Goal: Transaction & Acquisition: Purchase product/service

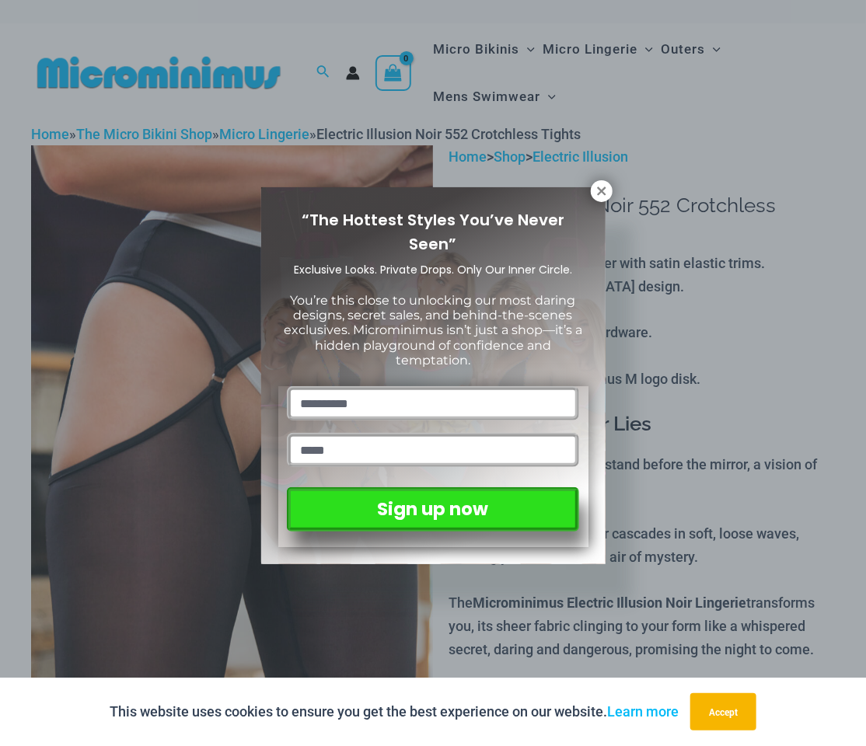
click at [596, 191] on icon at bounding box center [601, 191] width 14 height 14
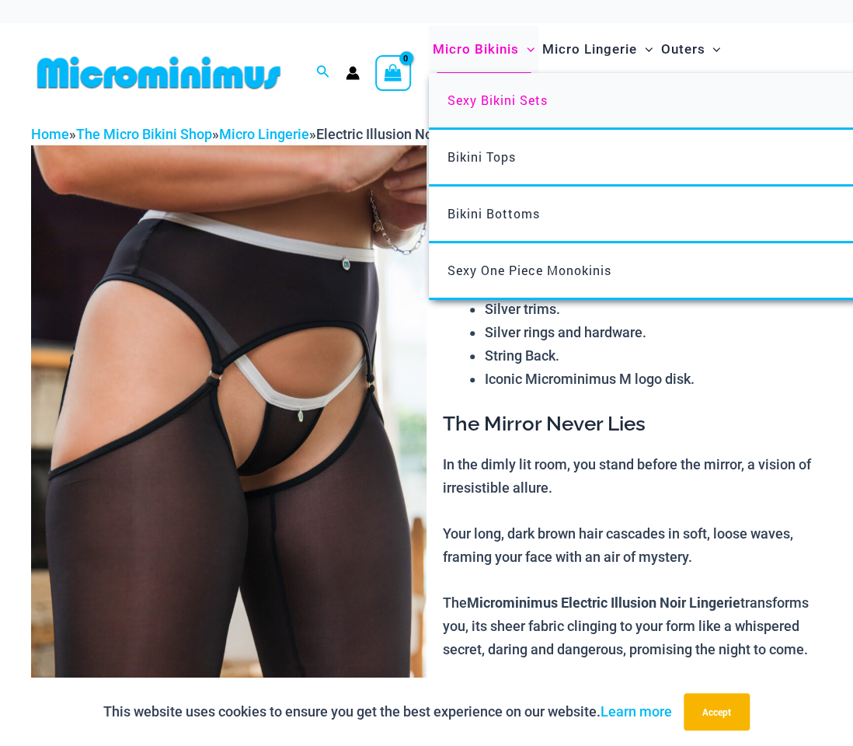
click at [477, 107] on link "Sexy Bikini Sets" at bounding box center [660, 101] width 462 height 57
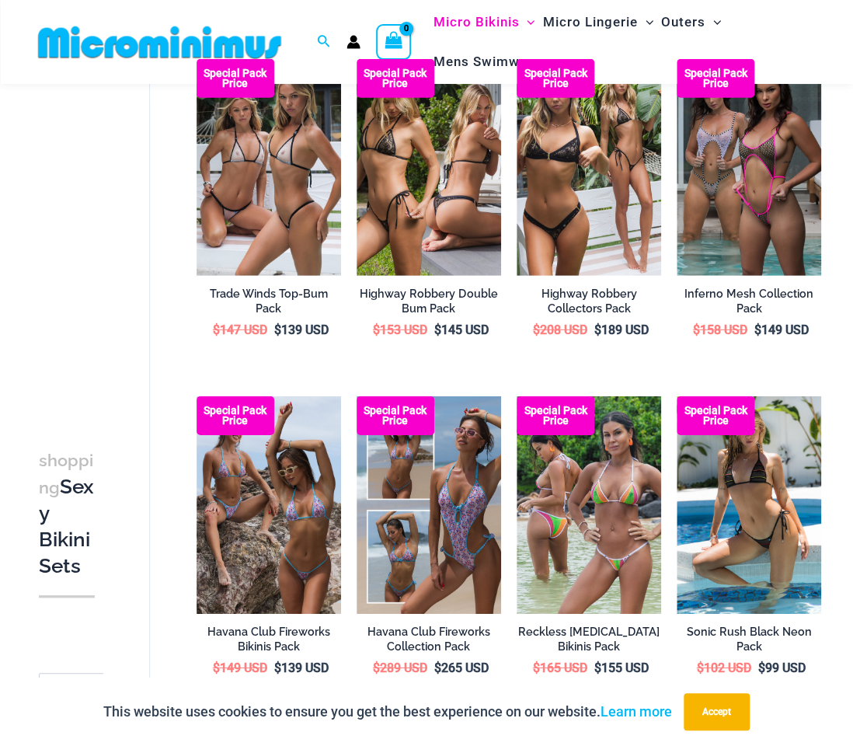
scroll to position [1514, 0]
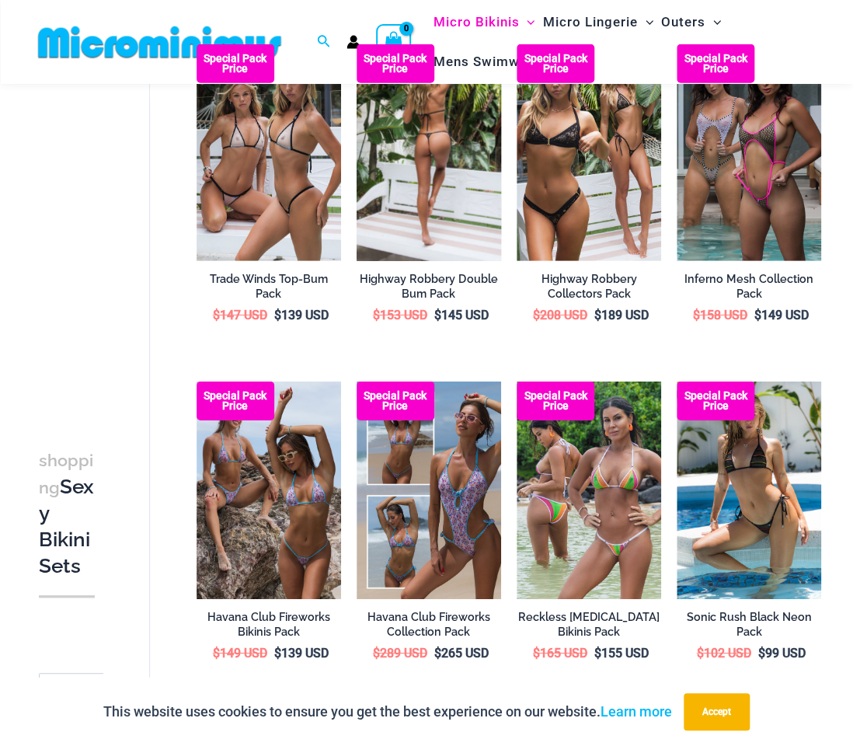
click at [410, 203] on img at bounding box center [429, 152] width 145 height 217
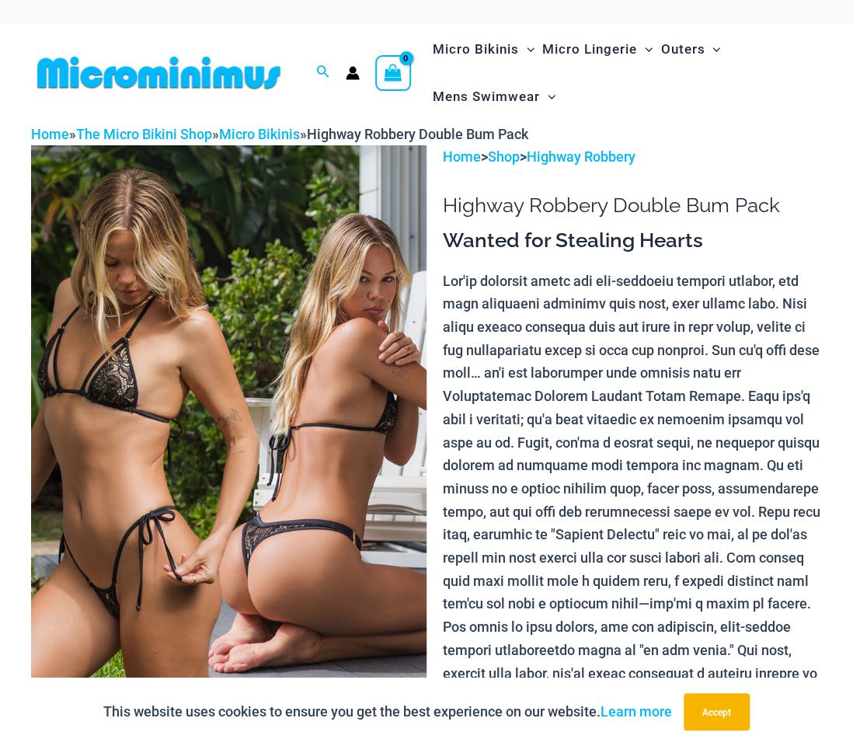
click at [518, 383] on p at bounding box center [632, 489] width 380 height 438
click at [248, 388] on img at bounding box center [229, 442] width 396 height 594
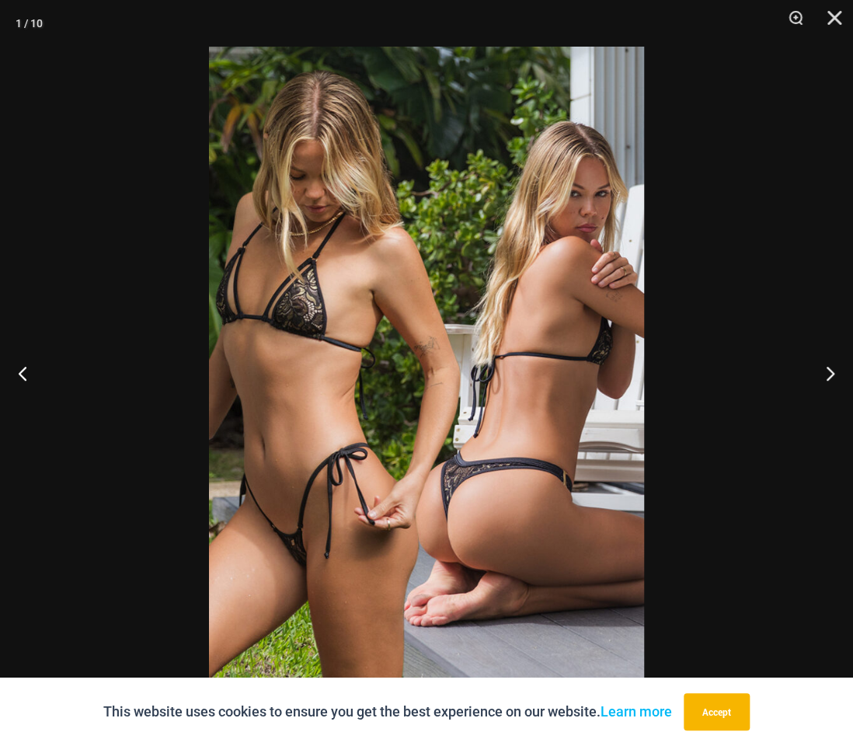
click at [389, 372] on img at bounding box center [426, 373] width 435 height 653
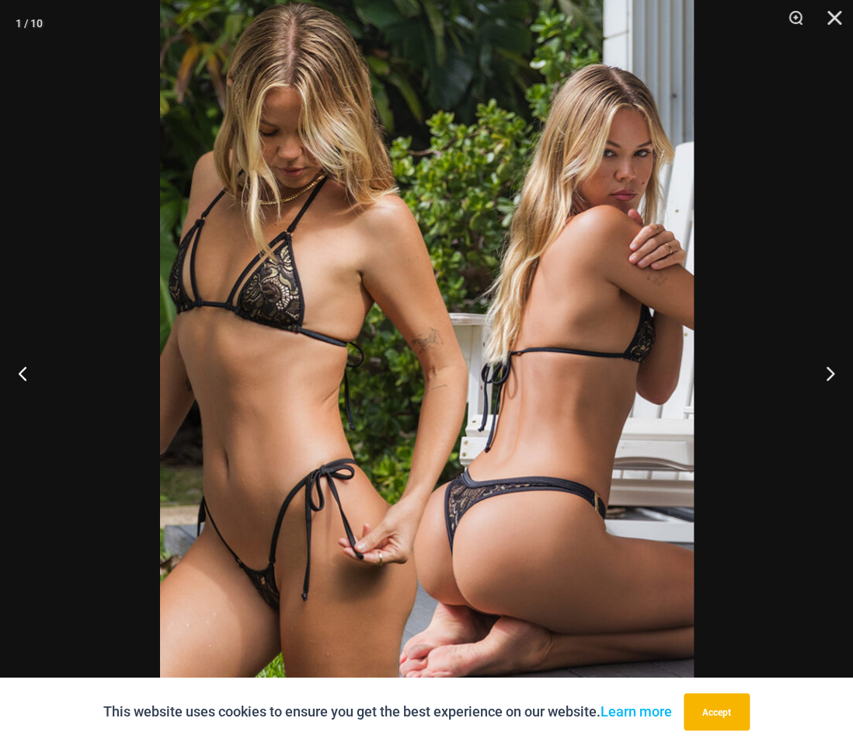
click at [389, 372] on img at bounding box center [427, 373] width 534 height 800
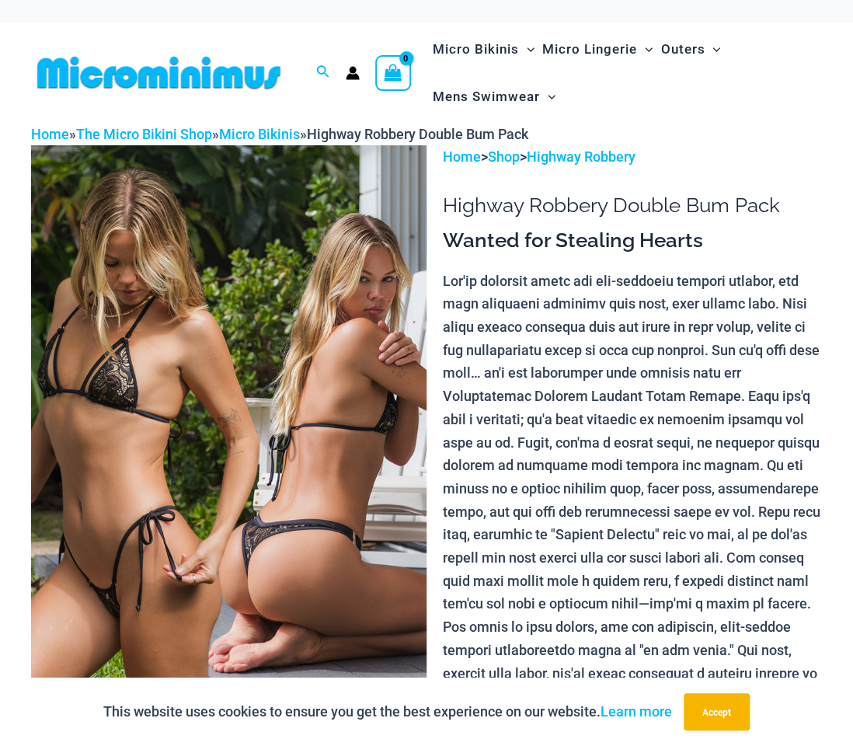
click at [529, 325] on p at bounding box center [632, 489] width 380 height 438
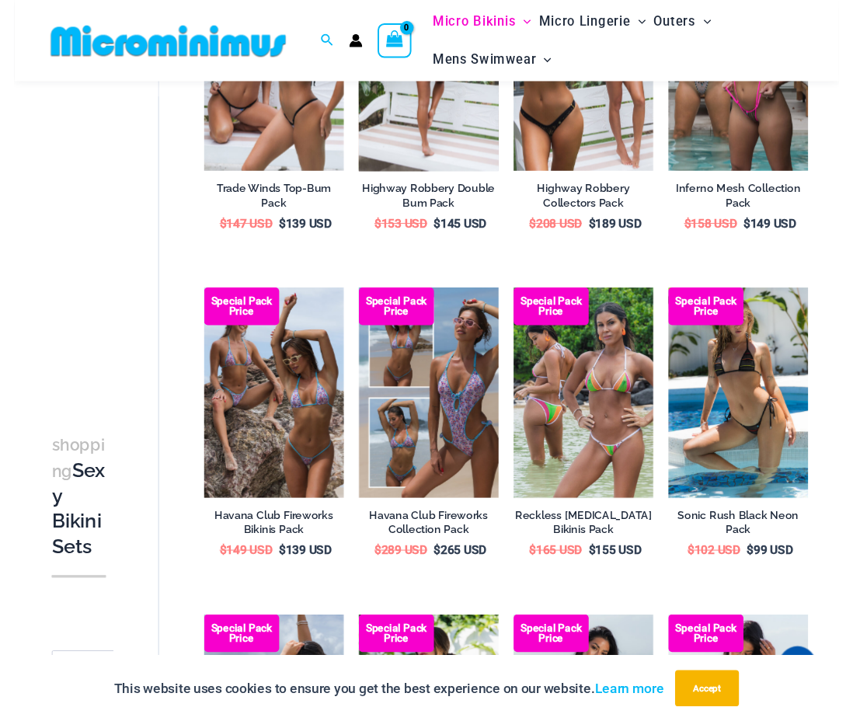
scroll to position [1497, 0]
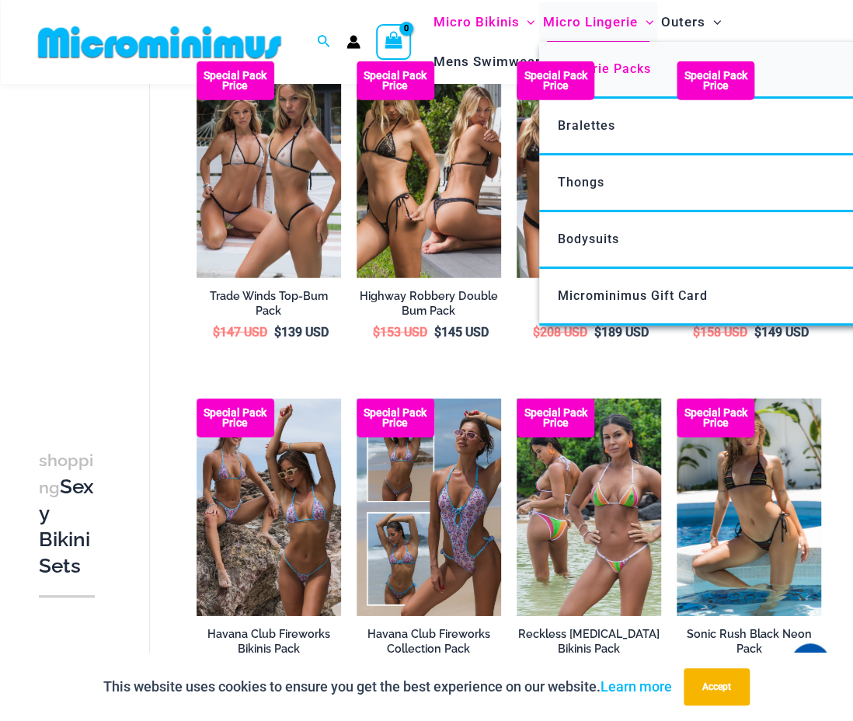
click at [614, 68] on span "Lingerie Packs" at bounding box center [603, 68] width 93 height 15
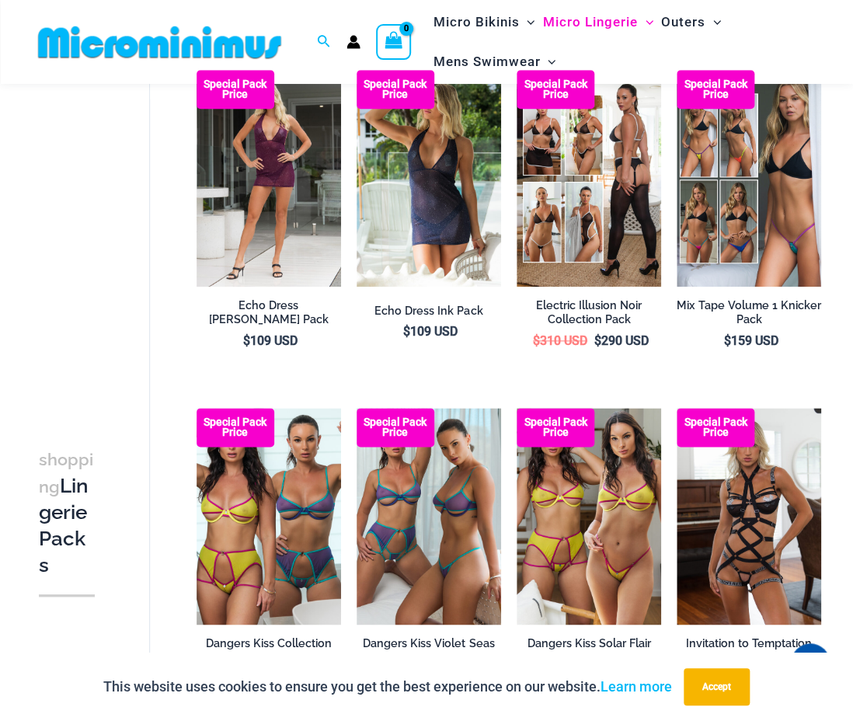
scroll to position [526, 0]
